Goal: Transaction & Acquisition: Purchase product/service

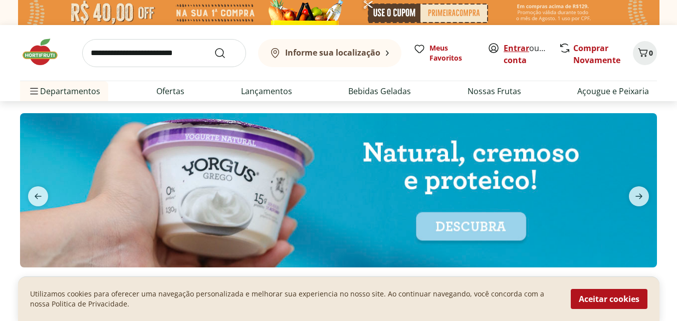
click at [514, 51] on link "Entrar" at bounding box center [516, 48] width 26 height 11
click at [525, 62] on link "Criar conta" at bounding box center [530, 54] width 55 height 23
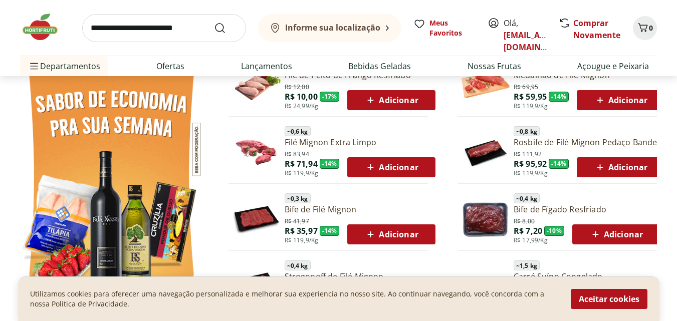
scroll to position [661, 0]
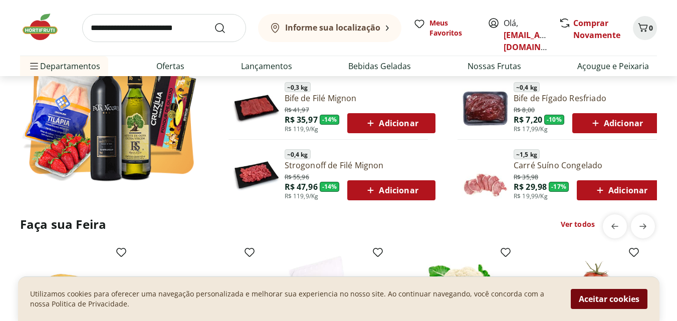
click at [630, 300] on button "Aceitar cookies" at bounding box center [609, 299] width 77 height 20
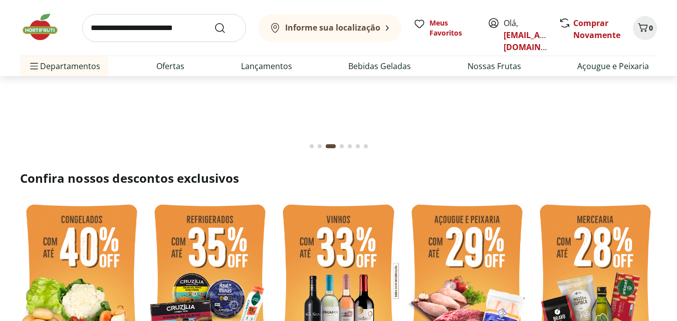
scroll to position [120, 0]
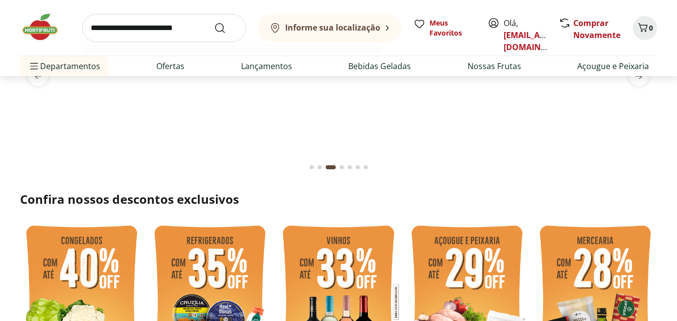
click at [173, 23] on input "search" at bounding box center [164, 28] width 164 height 28
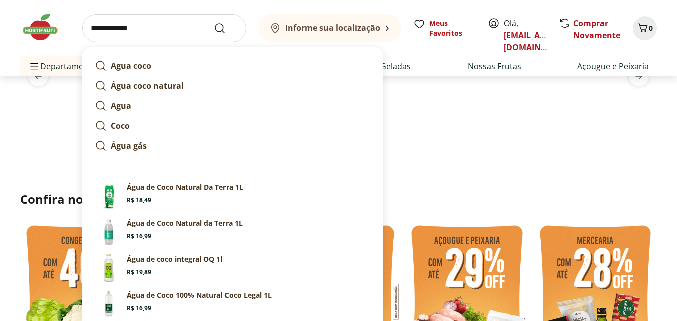
type input "**********"
click at [214, 22] on button "Submit Search" at bounding box center [226, 28] width 24 height 12
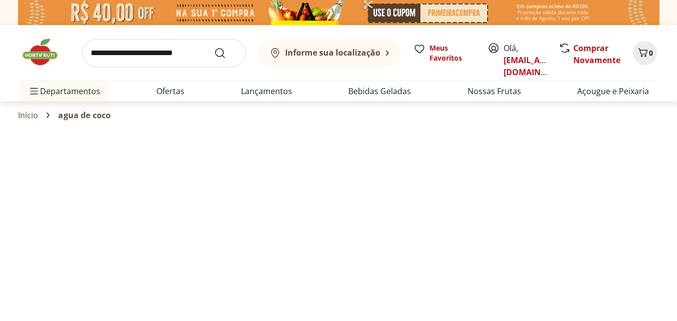
select select "**********"
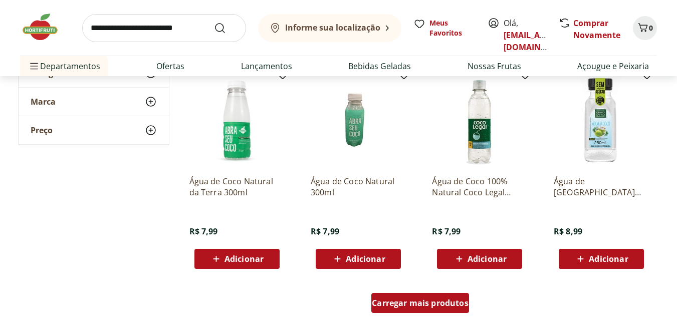
scroll to position [601, 0]
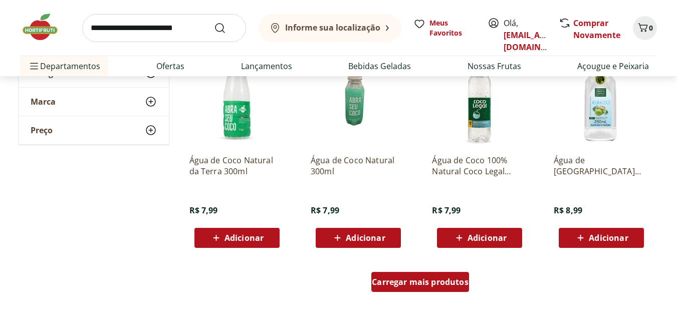
click at [413, 281] on span "Carregar mais produtos" at bounding box center [420, 282] width 97 height 8
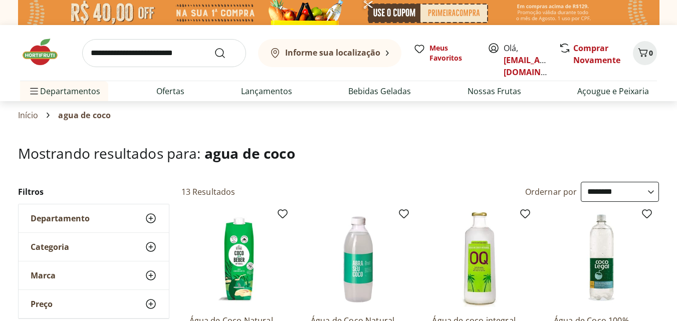
click at [233, 276] on img at bounding box center [236, 259] width 95 height 95
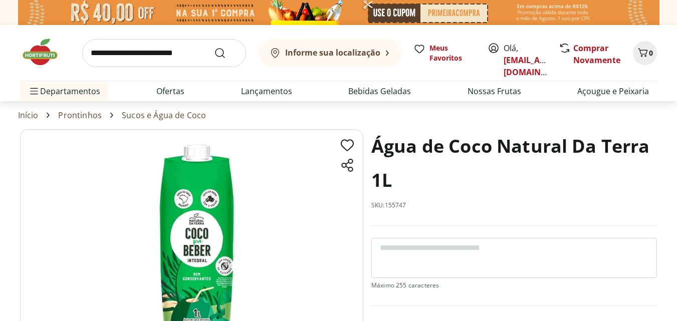
scroll to position [60, 0]
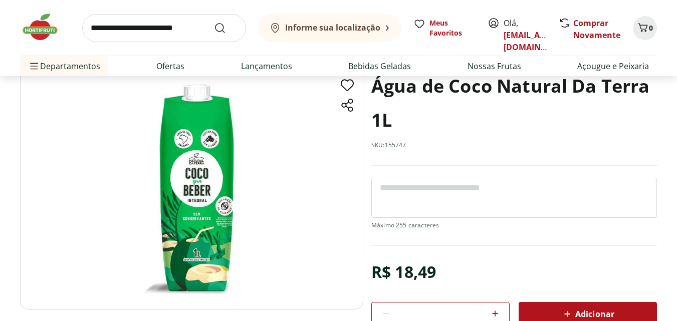
drag, startPoint x: 222, startPoint y: 173, endPoint x: 197, endPoint y: 202, distance: 38.7
click at [197, 202] on img at bounding box center [191, 189] width 343 height 240
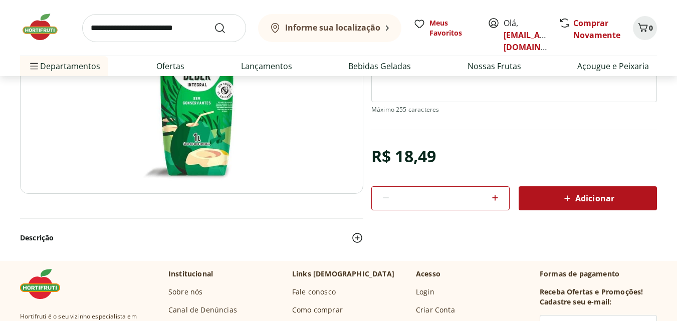
scroll to position [180, 0]
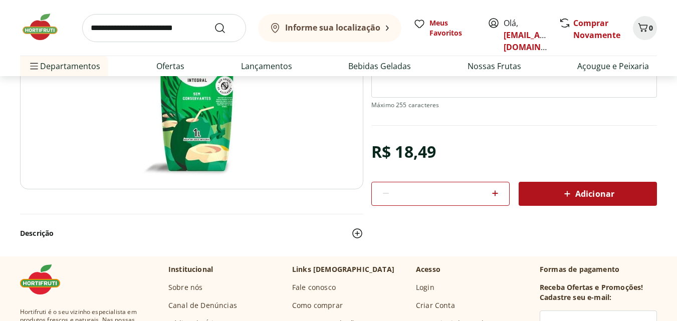
click at [580, 197] on span "Adicionar" at bounding box center [587, 194] width 53 height 12
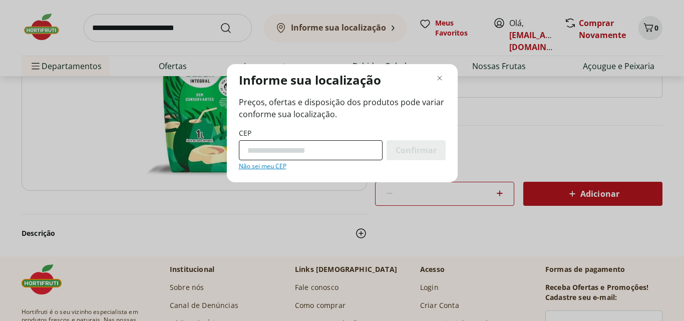
click at [356, 156] on input "CEP" at bounding box center [311, 150] width 144 height 20
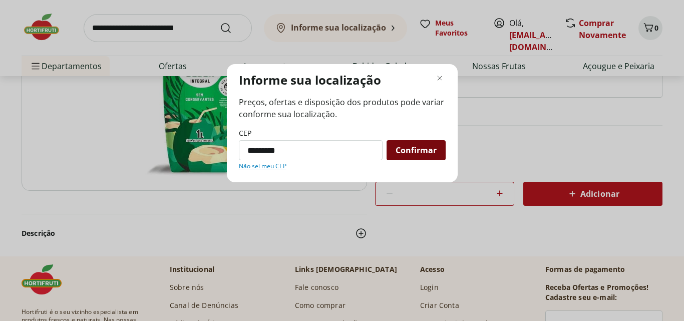
type input "*********"
click at [410, 157] on div "Confirmar" at bounding box center [416, 150] width 59 height 20
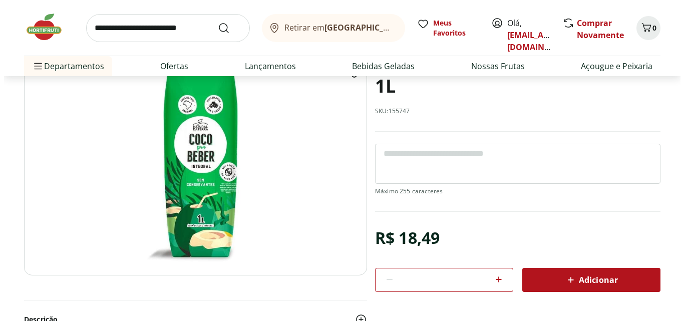
scroll to position [120, 0]
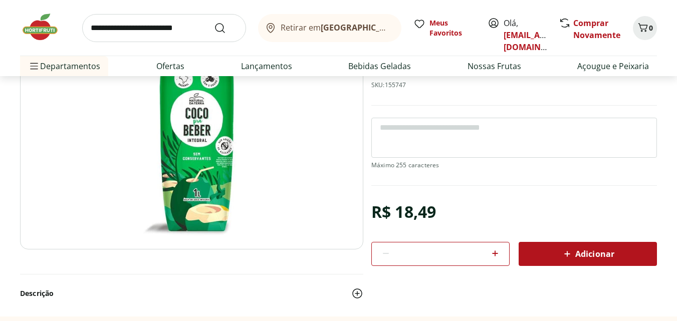
click at [335, 26] on b "[GEOGRAPHIC_DATA]/[GEOGRAPHIC_DATA]" at bounding box center [405, 27] width 169 height 11
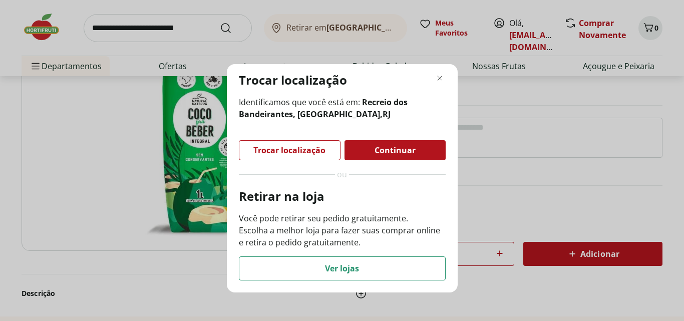
click at [379, 152] on span "Continuar" at bounding box center [395, 150] width 41 height 8
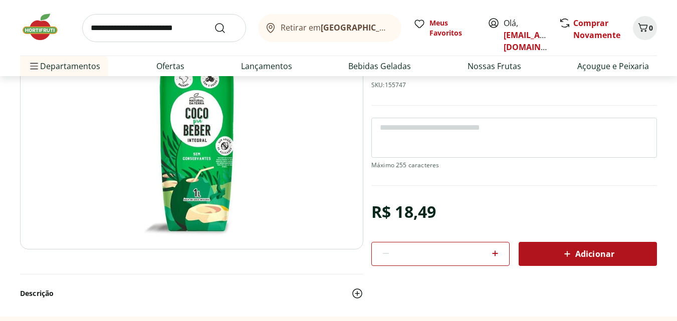
click at [492, 256] on icon at bounding box center [495, 253] width 12 height 12
type input "*"
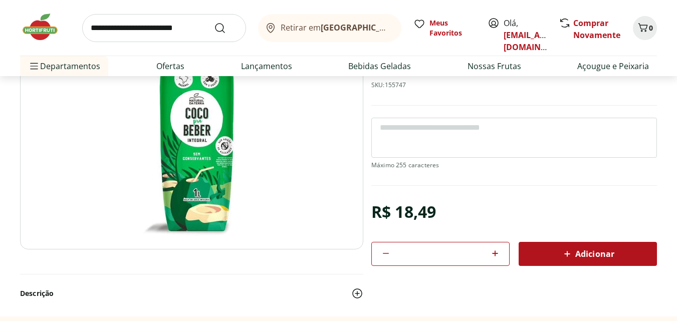
click at [587, 256] on span "Adicionar" at bounding box center [587, 254] width 53 height 12
click at [645, 28] on icon "Carrinho" at bounding box center [643, 28] width 12 height 12
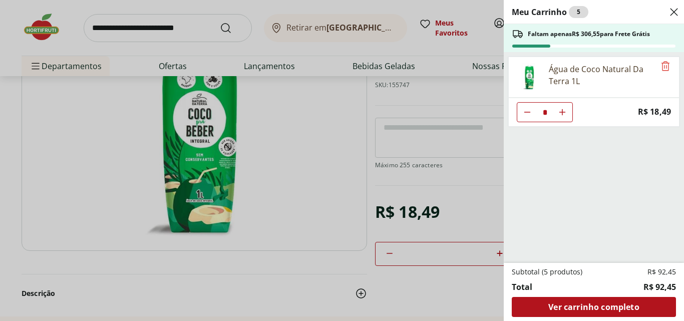
click at [565, 108] on icon "Aumentar Quantidade" at bounding box center [563, 112] width 8 height 8
type input "*"
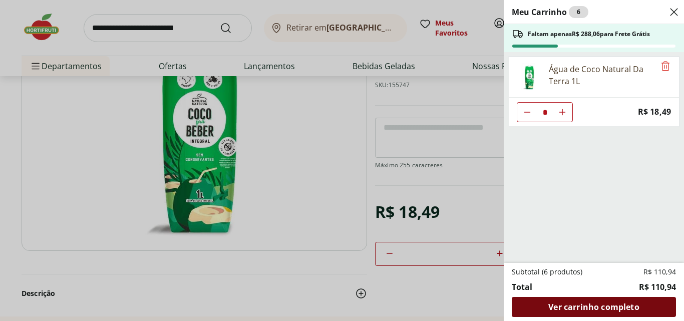
click at [610, 305] on span "Ver carrinho completo" at bounding box center [594, 307] width 91 height 8
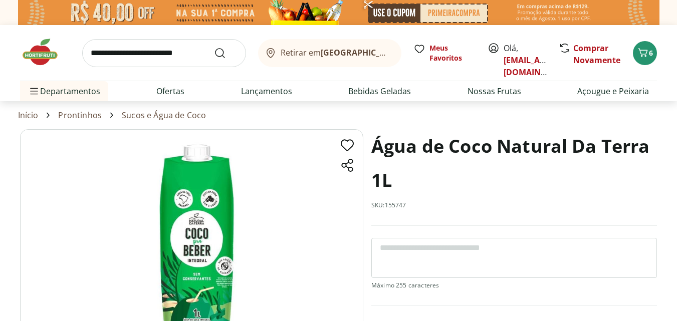
click at [172, 53] on input "search" at bounding box center [164, 53] width 164 height 28
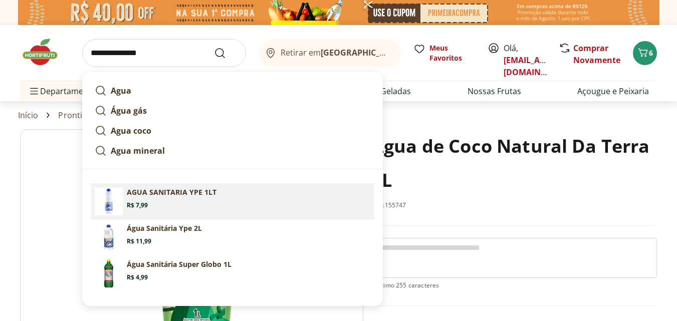
click at [169, 195] on p "AGUA SANITARIA YPE 1LT" at bounding box center [172, 192] width 90 height 10
type input "**********"
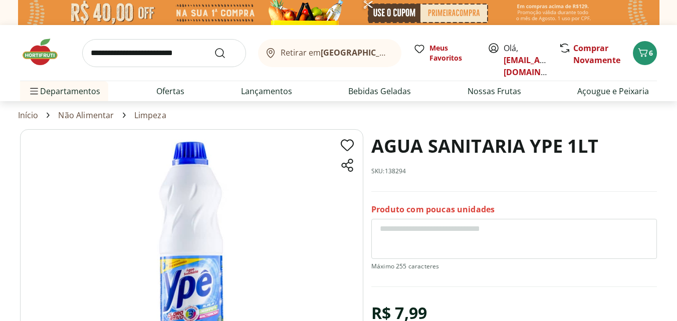
scroll to position [60, 0]
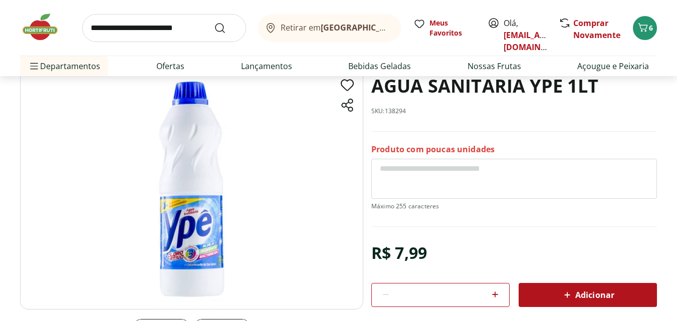
click at [497, 296] on icon at bounding box center [495, 295] width 12 height 12
type input "*"
click at [612, 298] on span "Adicionar" at bounding box center [587, 295] width 53 height 12
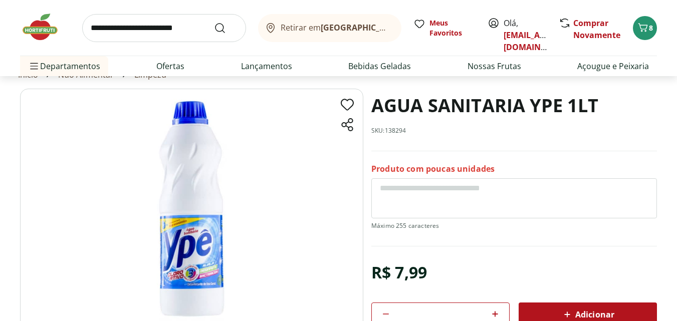
scroll to position [0, 0]
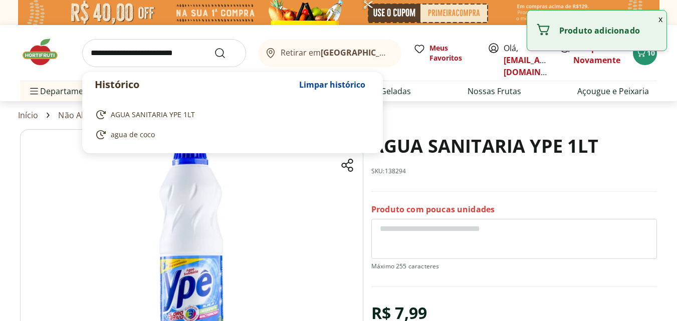
click at [165, 55] on input "search" at bounding box center [164, 53] width 164 height 28
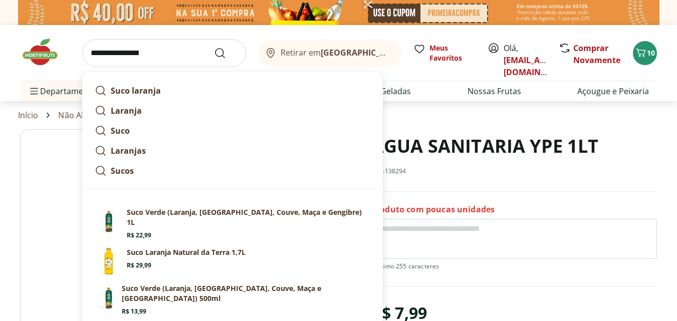
type input "**********"
click at [214, 47] on button "Submit Search" at bounding box center [226, 53] width 24 height 12
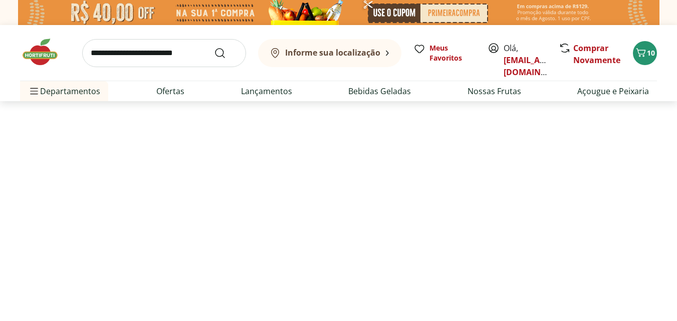
select select "**********"
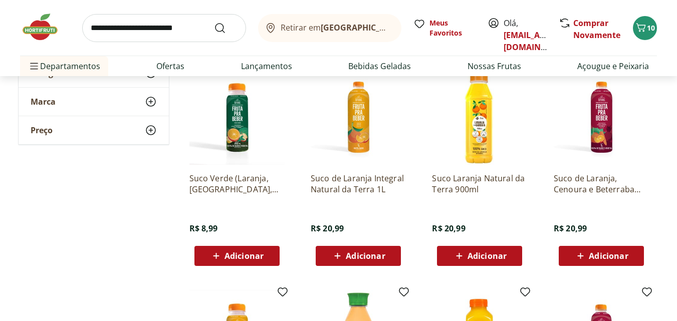
scroll to position [301, 0]
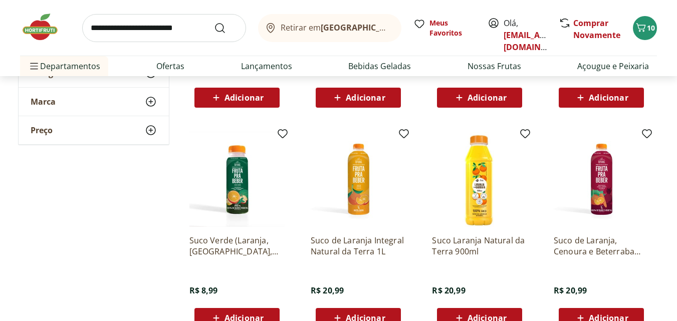
click at [360, 186] on img at bounding box center [358, 179] width 95 height 95
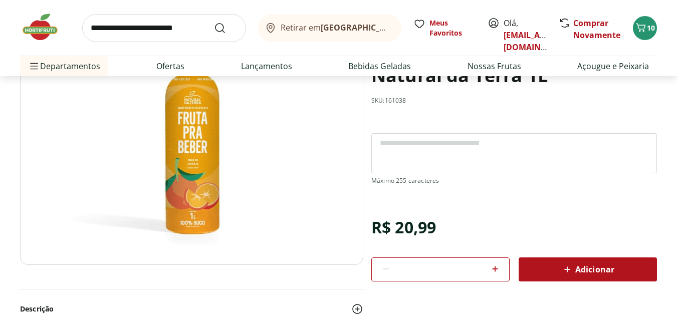
scroll to position [60, 0]
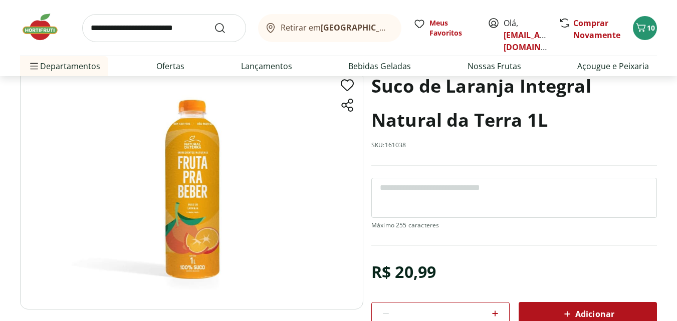
select select "**********"
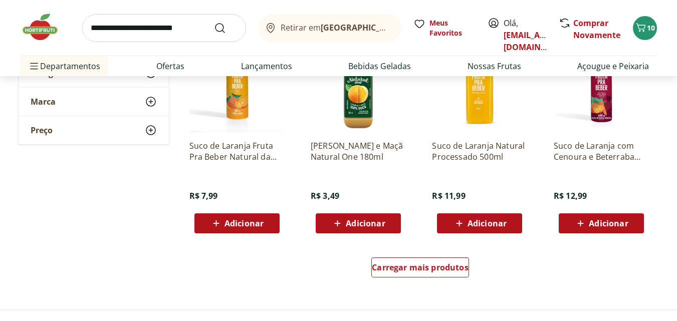
scroll to position [661, 0]
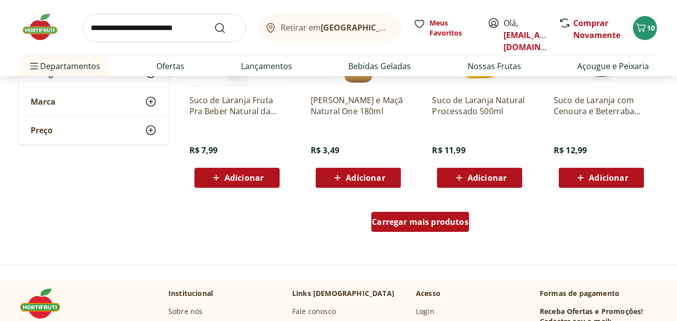
click at [413, 226] on span "Carregar mais produtos" at bounding box center [420, 222] width 97 height 8
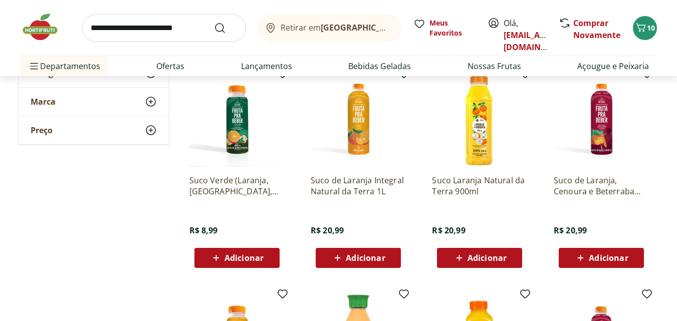
scroll to position [301, 0]
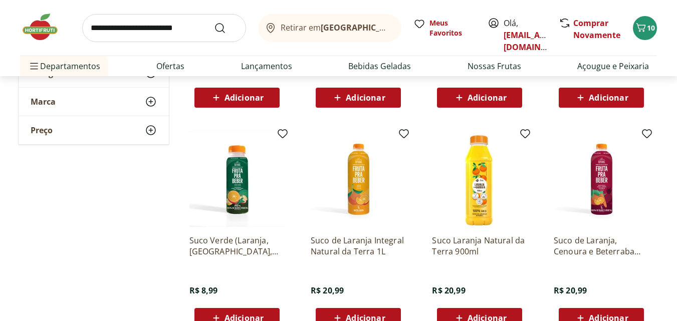
click at [357, 191] on img at bounding box center [358, 179] width 95 height 95
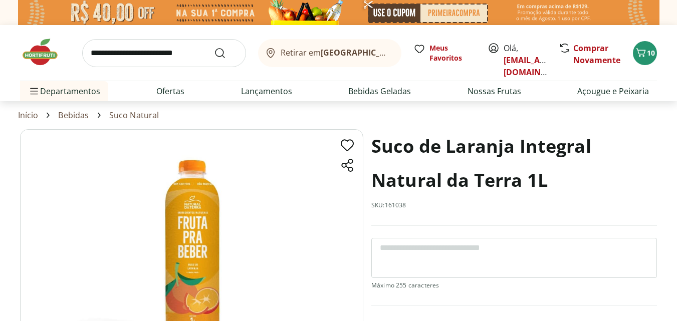
scroll to position [60, 0]
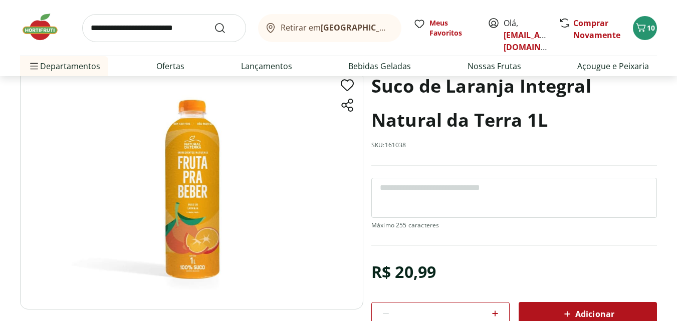
drag, startPoint x: 191, startPoint y: 180, endPoint x: 140, endPoint y: 169, distance: 51.9
click at [140, 169] on img at bounding box center [191, 189] width 343 height 240
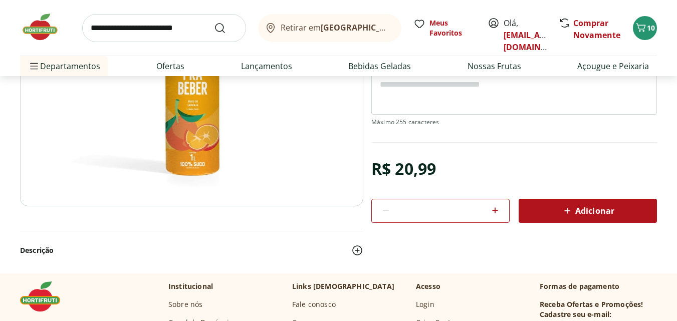
scroll to position [180, 0]
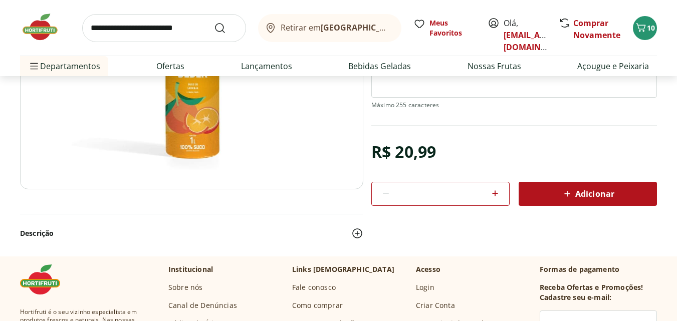
click at [497, 192] on icon at bounding box center [495, 193] width 12 height 12
type input "*"
click at [583, 193] on span "Adicionar" at bounding box center [587, 194] width 53 height 12
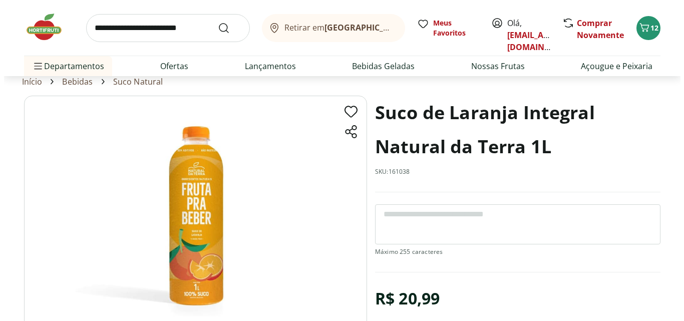
scroll to position [0, 0]
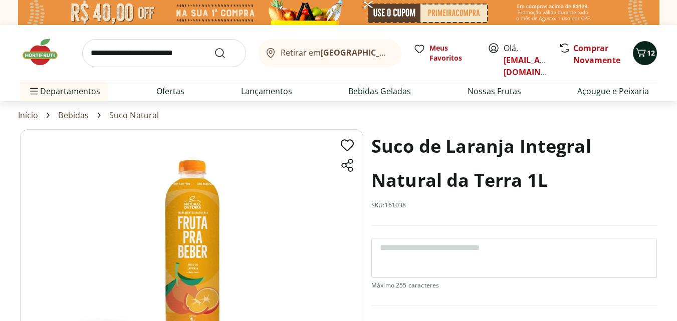
click at [646, 58] on icon "Carrinho" at bounding box center [641, 53] width 12 height 12
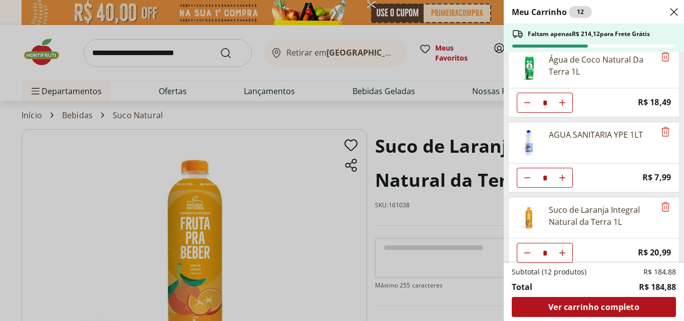
scroll to position [19, 0]
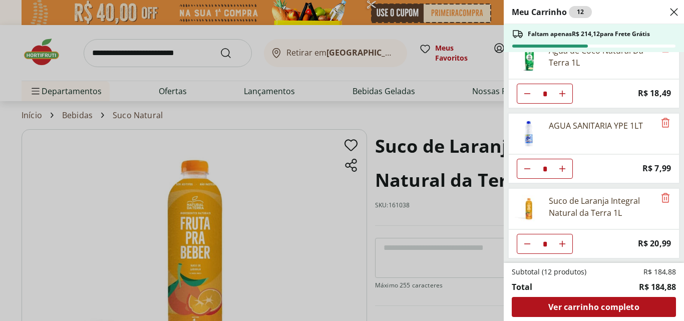
click at [528, 98] on icon "Diminuir Quantidade" at bounding box center [528, 94] width 8 height 8
type input "*"
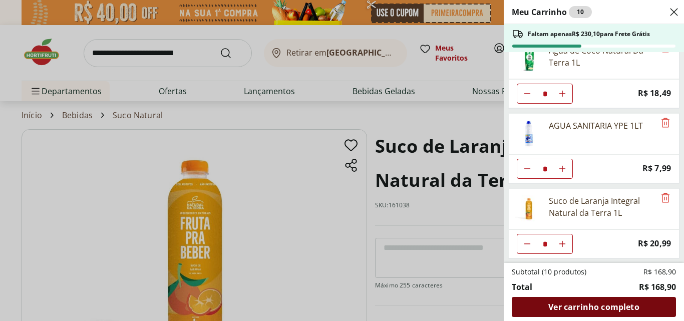
click at [584, 306] on span "Ver carrinho completo" at bounding box center [594, 307] width 91 height 8
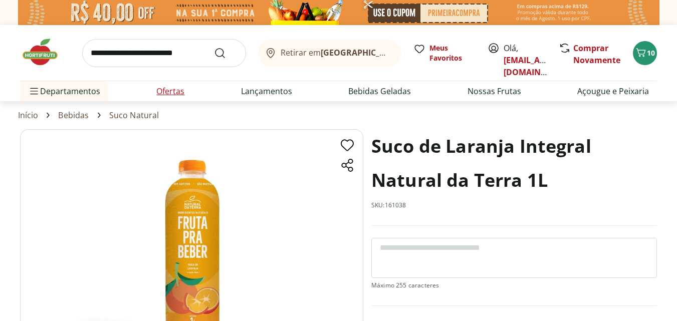
click at [168, 94] on link "Ofertas" at bounding box center [170, 91] width 28 height 12
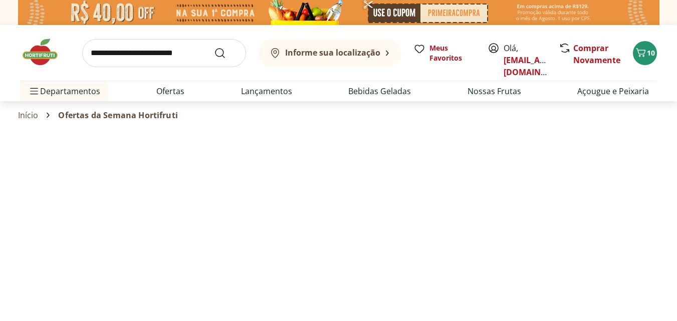
select select "**********"
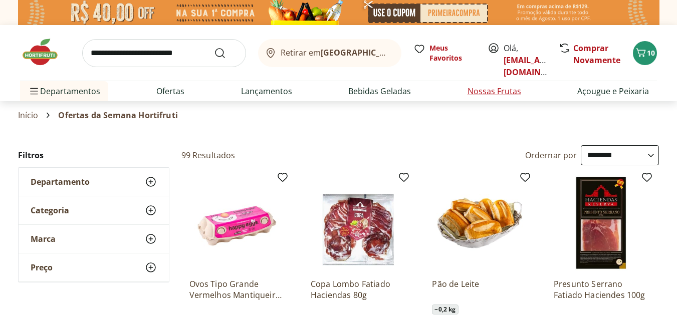
click at [483, 94] on link "Nossas Frutas" at bounding box center [494, 91] width 54 height 12
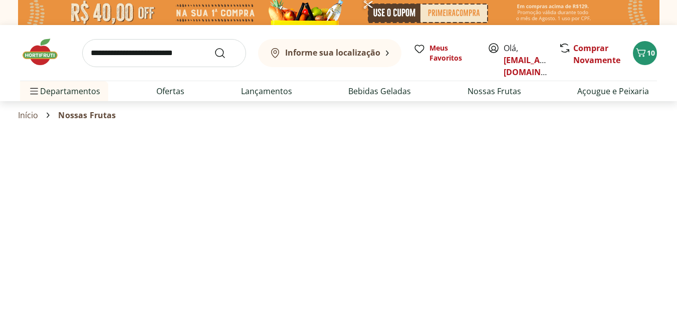
select select "**********"
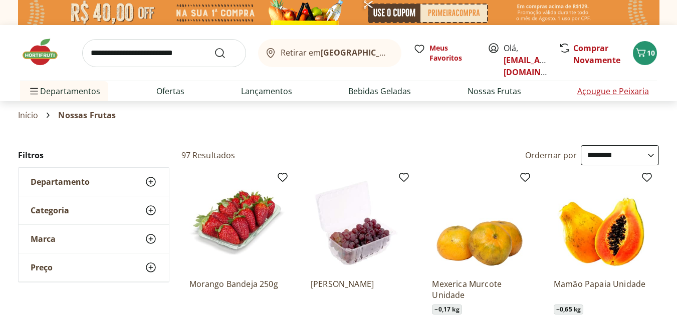
click at [622, 92] on link "Açougue e Peixaria" at bounding box center [613, 91] width 72 height 12
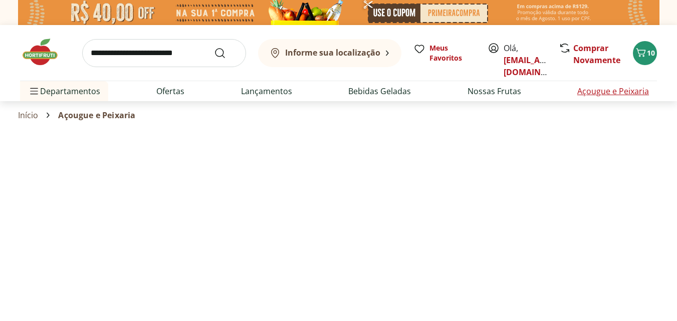
select select "**********"
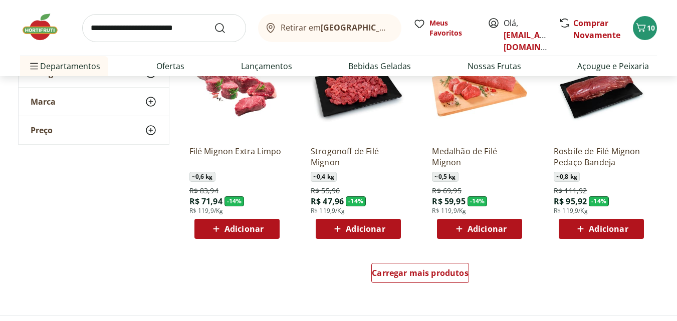
scroll to position [661, 0]
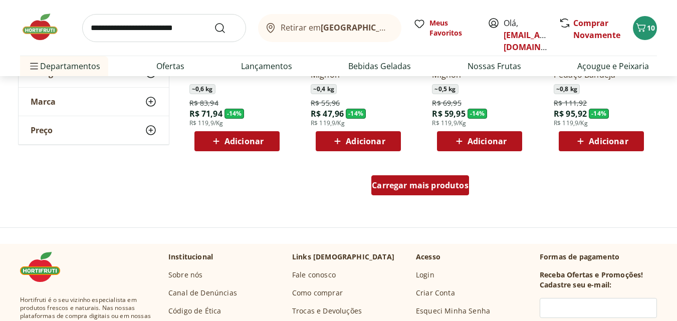
click at [409, 187] on span "Carregar mais produtos" at bounding box center [420, 185] width 97 height 8
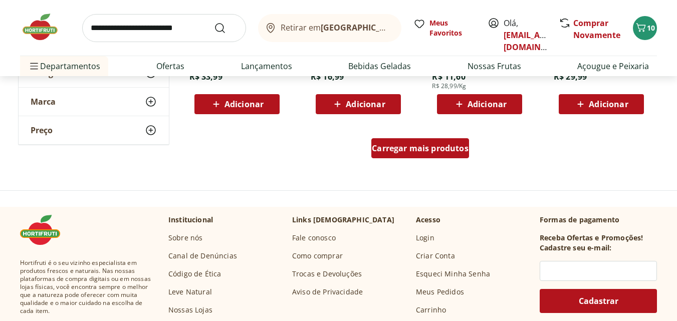
scroll to position [1202, 0]
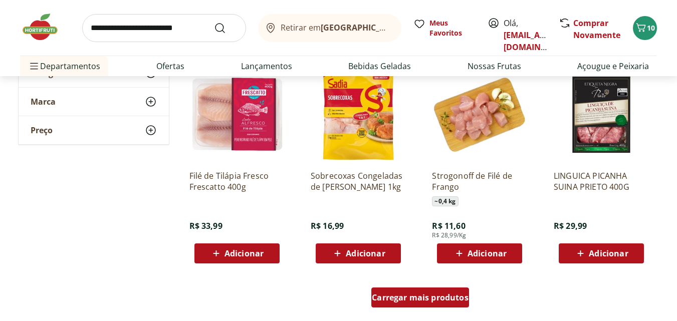
click at [408, 304] on div "Carregar mais produtos" at bounding box center [420, 298] width 98 height 20
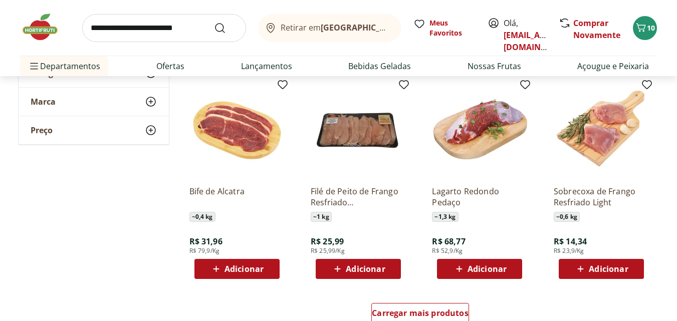
scroll to position [1683, 0]
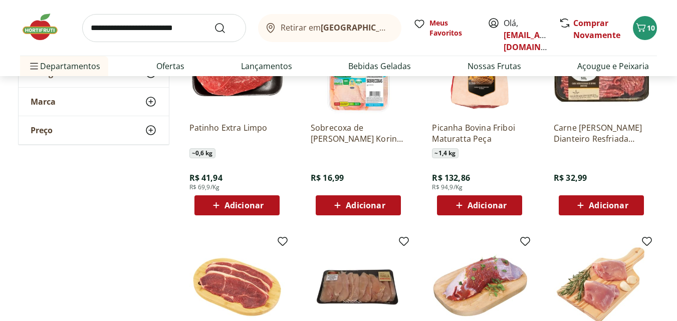
click at [167, 26] on input "search" at bounding box center [164, 28] width 164 height 28
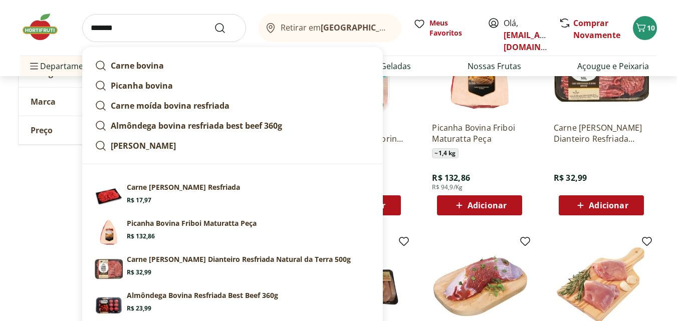
type input "*******"
click at [214, 22] on button "Submit Search" at bounding box center [226, 28] width 24 height 12
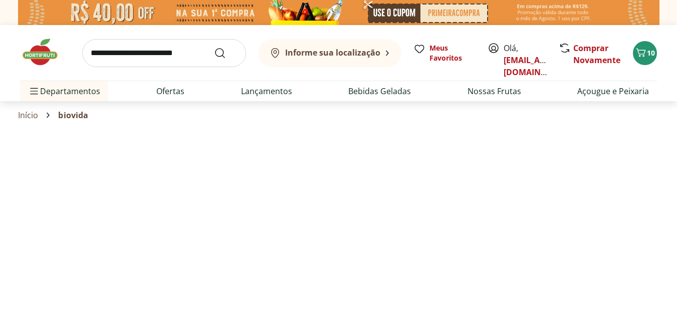
select select "**********"
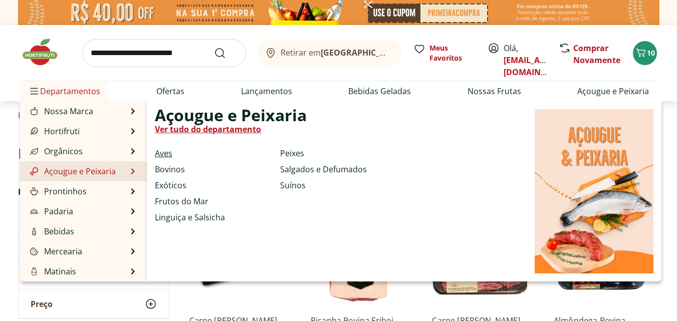
click at [163, 157] on link "Aves" at bounding box center [164, 153] width 18 height 12
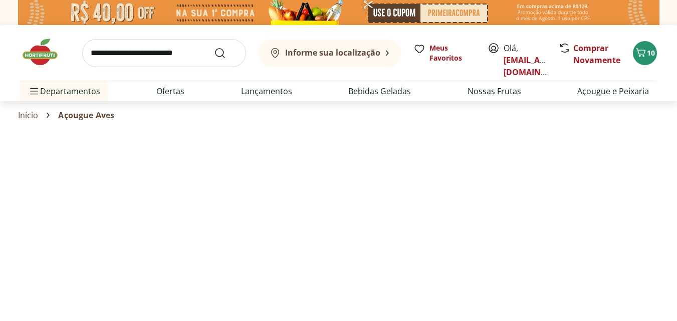
select select "**********"
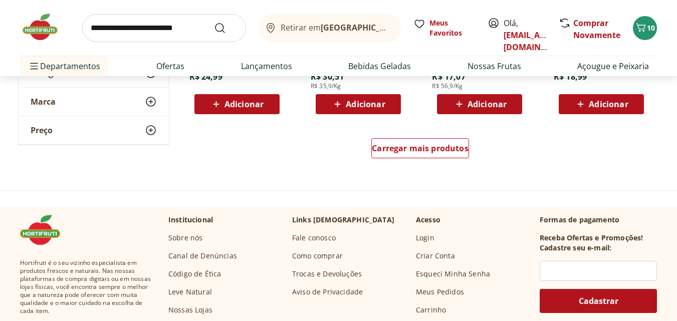
scroll to position [721, 0]
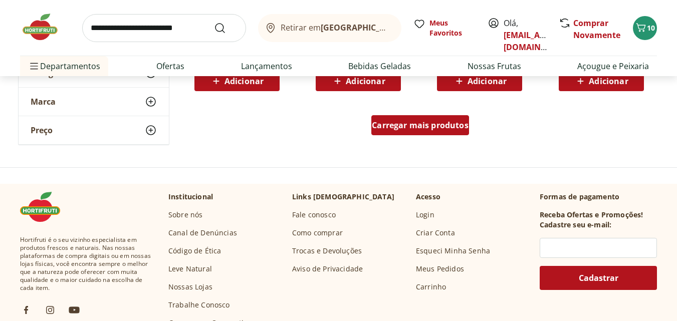
click at [415, 116] on div "Carregar mais produtos" at bounding box center [420, 125] width 98 height 20
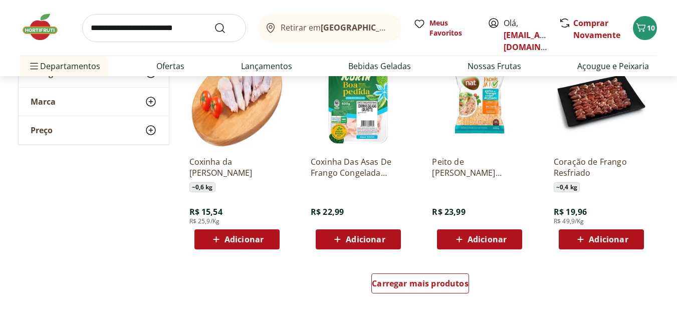
scroll to position [1262, 0]
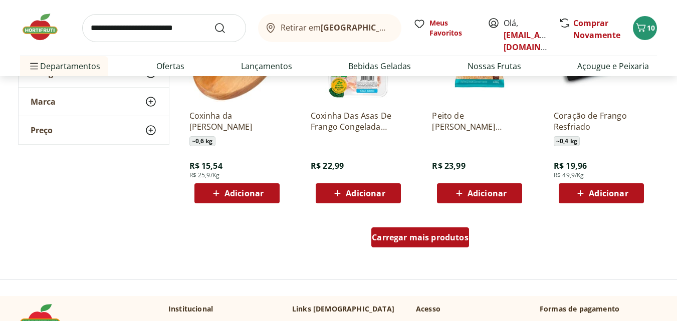
click at [433, 233] on span "Carregar mais produtos" at bounding box center [420, 237] width 97 height 8
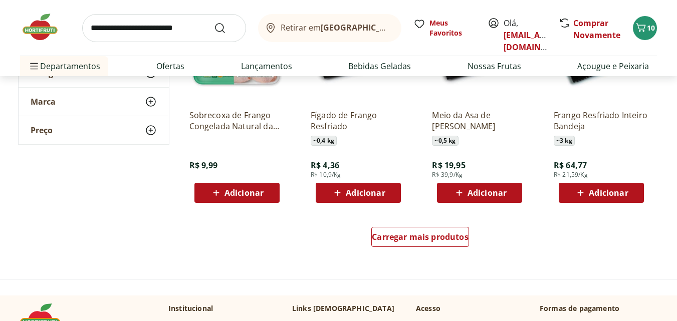
scroll to position [1924, 0]
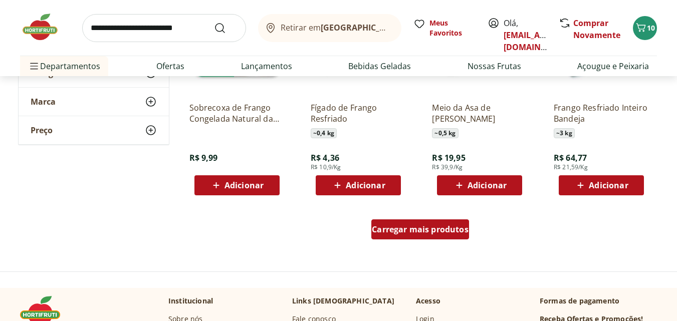
click at [440, 232] on span "Carregar mais produtos" at bounding box center [420, 229] width 97 height 8
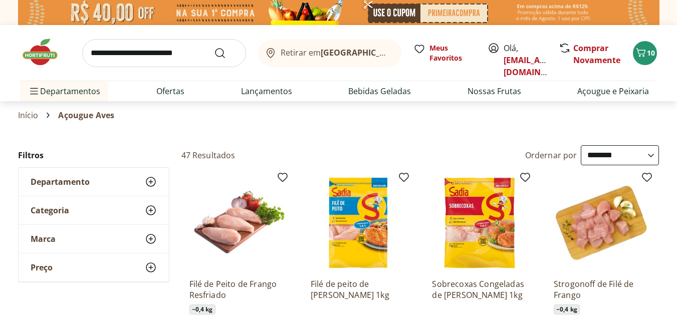
scroll to position [60, 0]
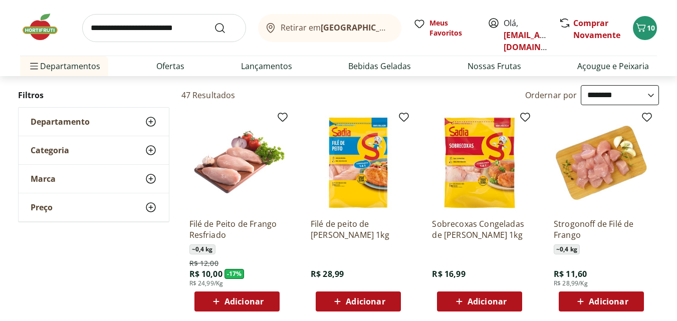
click at [370, 176] on img at bounding box center [358, 162] width 95 height 95
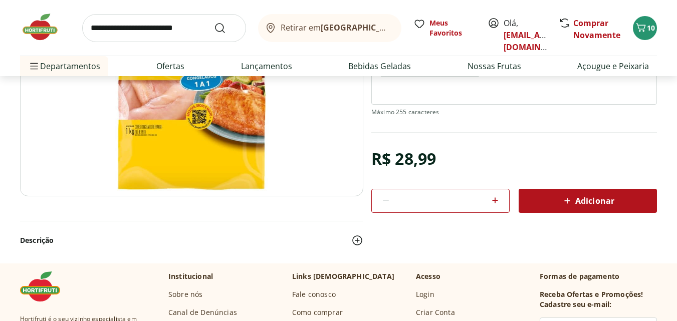
scroll to position [180, 0]
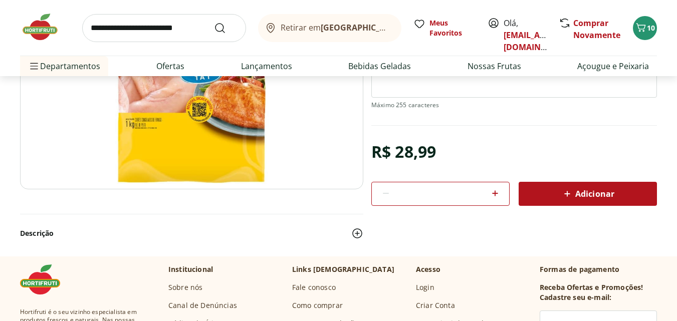
click at [587, 195] on span "Adicionar" at bounding box center [587, 194] width 53 height 12
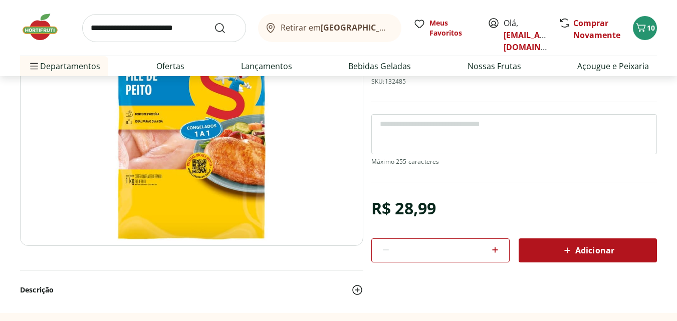
scroll to position [0, 0]
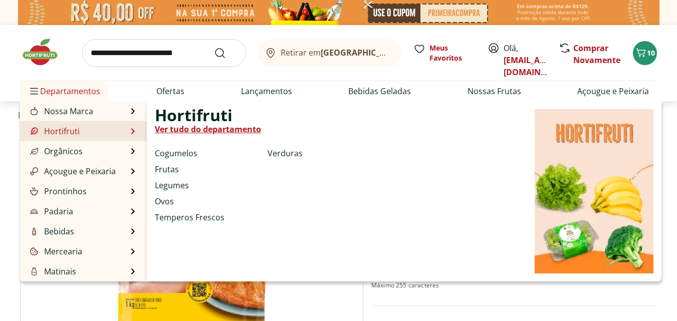
click at [87, 133] on li "Hortifruti Hortifruti Ver tudo do departamento Cogumelos Frutas Legumes Ovos Te…" at bounding box center [83, 131] width 127 height 20
click at [85, 131] on li "Hortifruti Hortifruti Ver tudo do departamento Cogumelos Frutas Legumes Ovos Te…" at bounding box center [83, 131] width 127 height 20
click at [169, 184] on link "Legumes" at bounding box center [172, 185] width 34 height 12
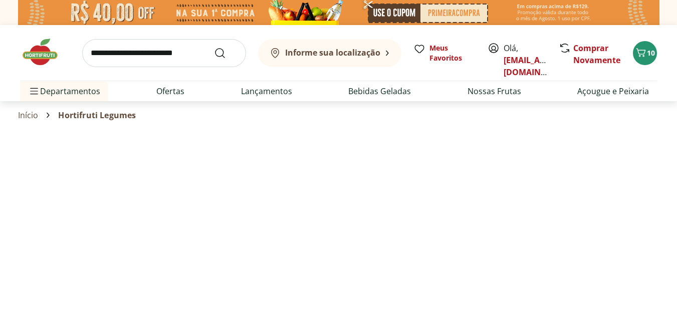
select select "**********"
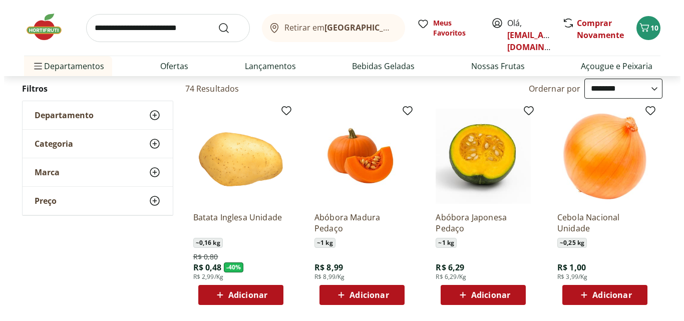
scroll to position [60, 0]
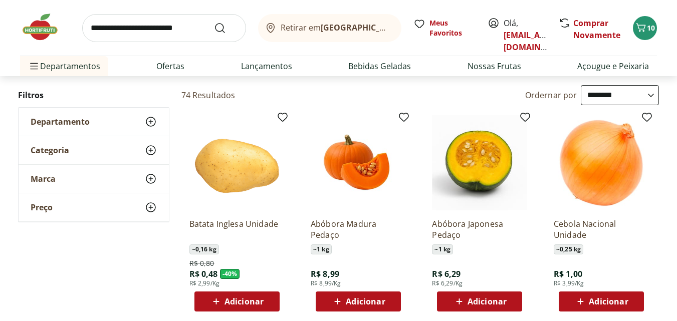
click at [599, 303] on span "Adicionar" at bounding box center [608, 302] width 39 height 8
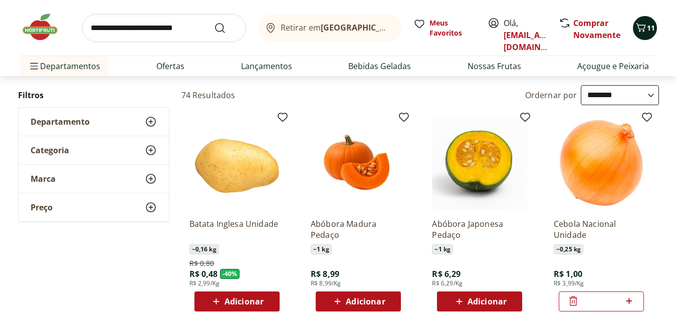
click at [651, 22] on button "11" at bounding box center [645, 28] width 24 height 24
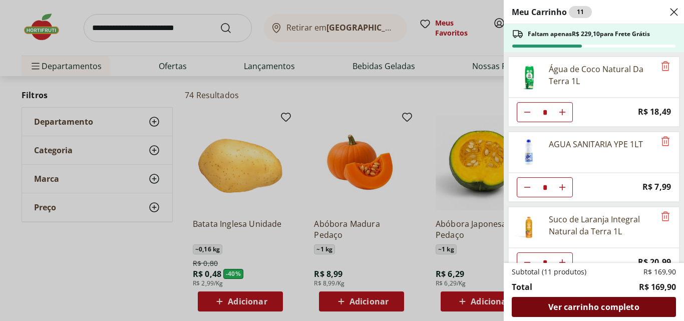
click at [582, 306] on span "Ver carrinho completo" at bounding box center [594, 307] width 91 height 8
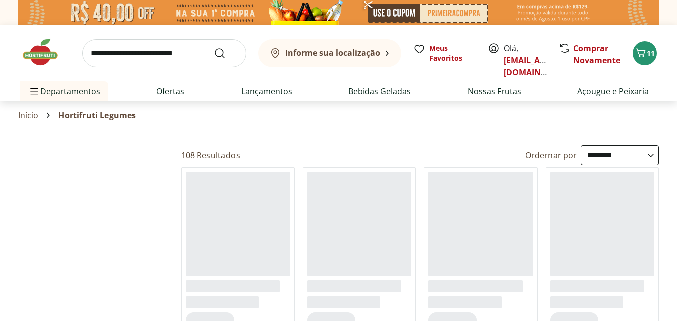
select select "**********"
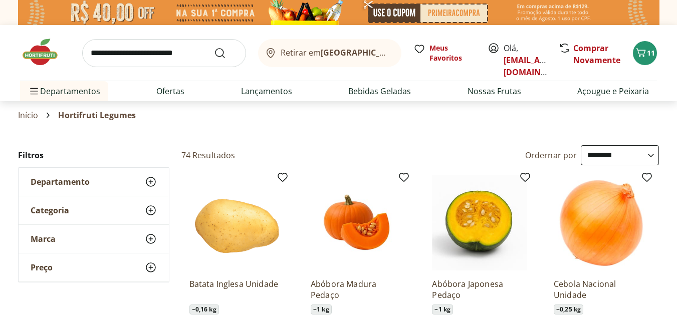
click at [47, 117] on icon at bounding box center [48, 116] width 3 height 6
click at [47, 113] on icon at bounding box center [48, 115] width 12 height 12
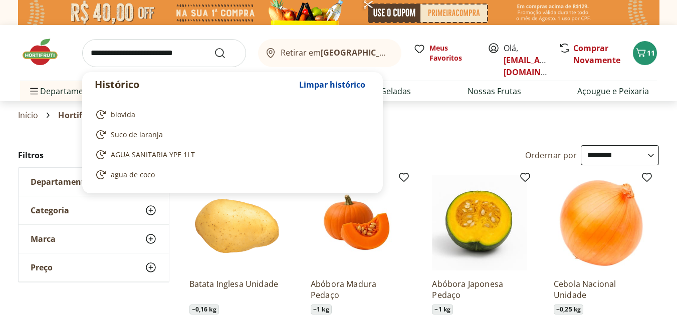
click at [145, 54] on input "search" at bounding box center [164, 53] width 164 height 28
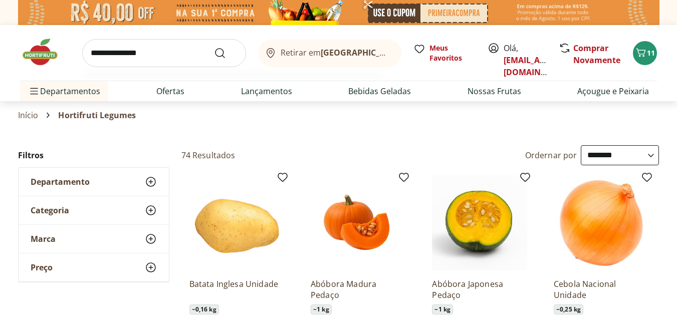
type input "**********"
click at [214, 47] on button "Submit Search" at bounding box center [226, 53] width 24 height 12
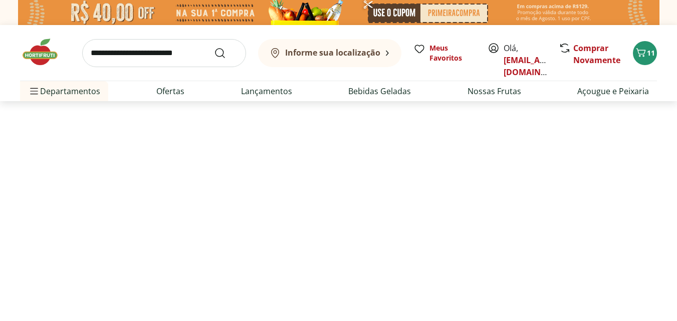
select select "**********"
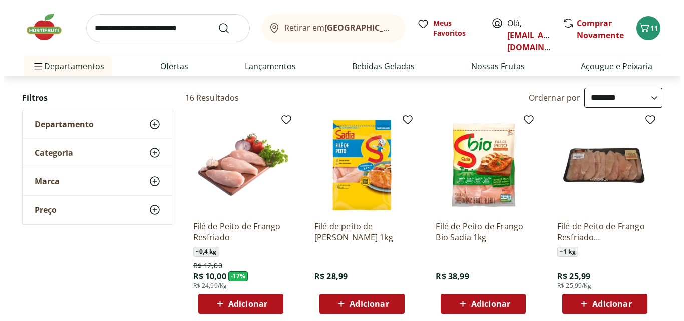
scroll to position [120, 0]
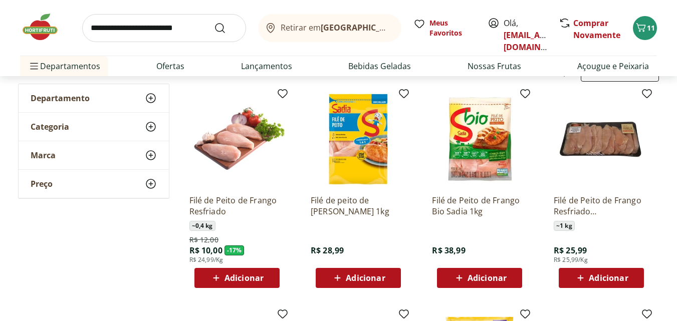
click at [376, 275] on span "Adicionar" at bounding box center [365, 278] width 39 height 8
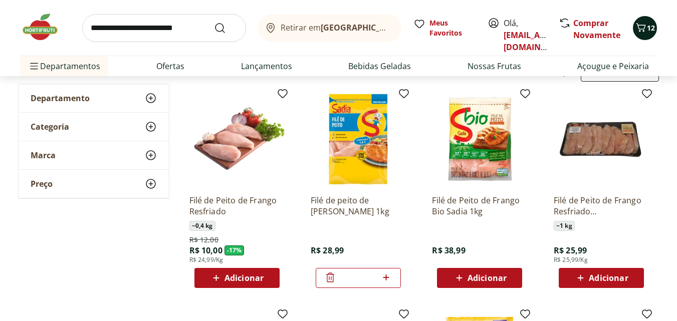
click at [644, 30] on icon "Carrinho" at bounding box center [641, 28] width 12 height 12
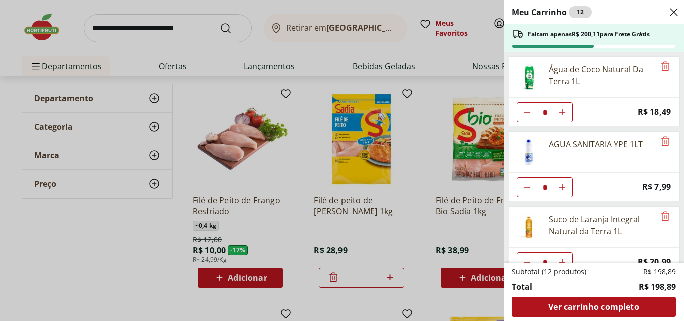
click at [638, 14] on header "Meu Carrinho 12" at bounding box center [594, 12] width 180 height 24
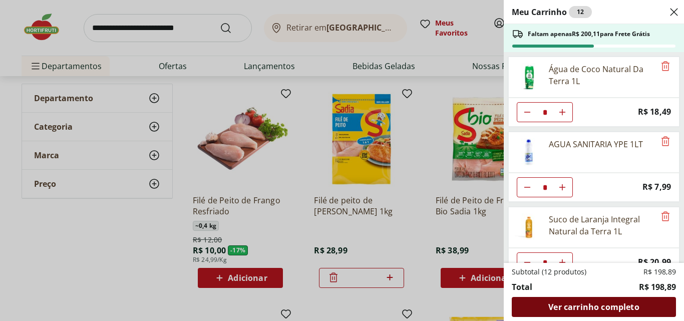
click at [620, 309] on span "Ver carrinho completo" at bounding box center [594, 307] width 91 height 8
